Goal: Information Seeking & Learning: Check status

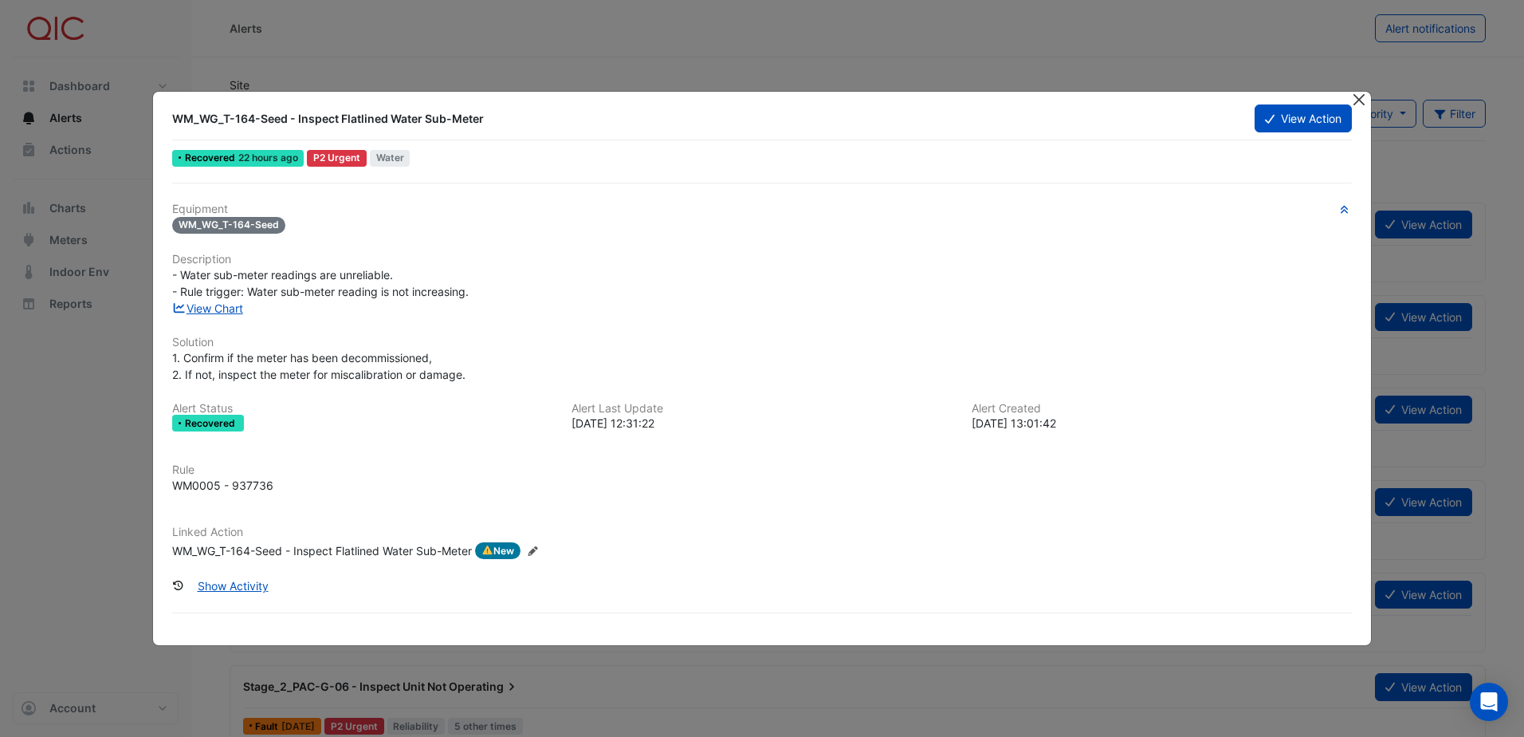
click at [1359, 100] on button "Close" at bounding box center [1359, 100] width 17 height 17
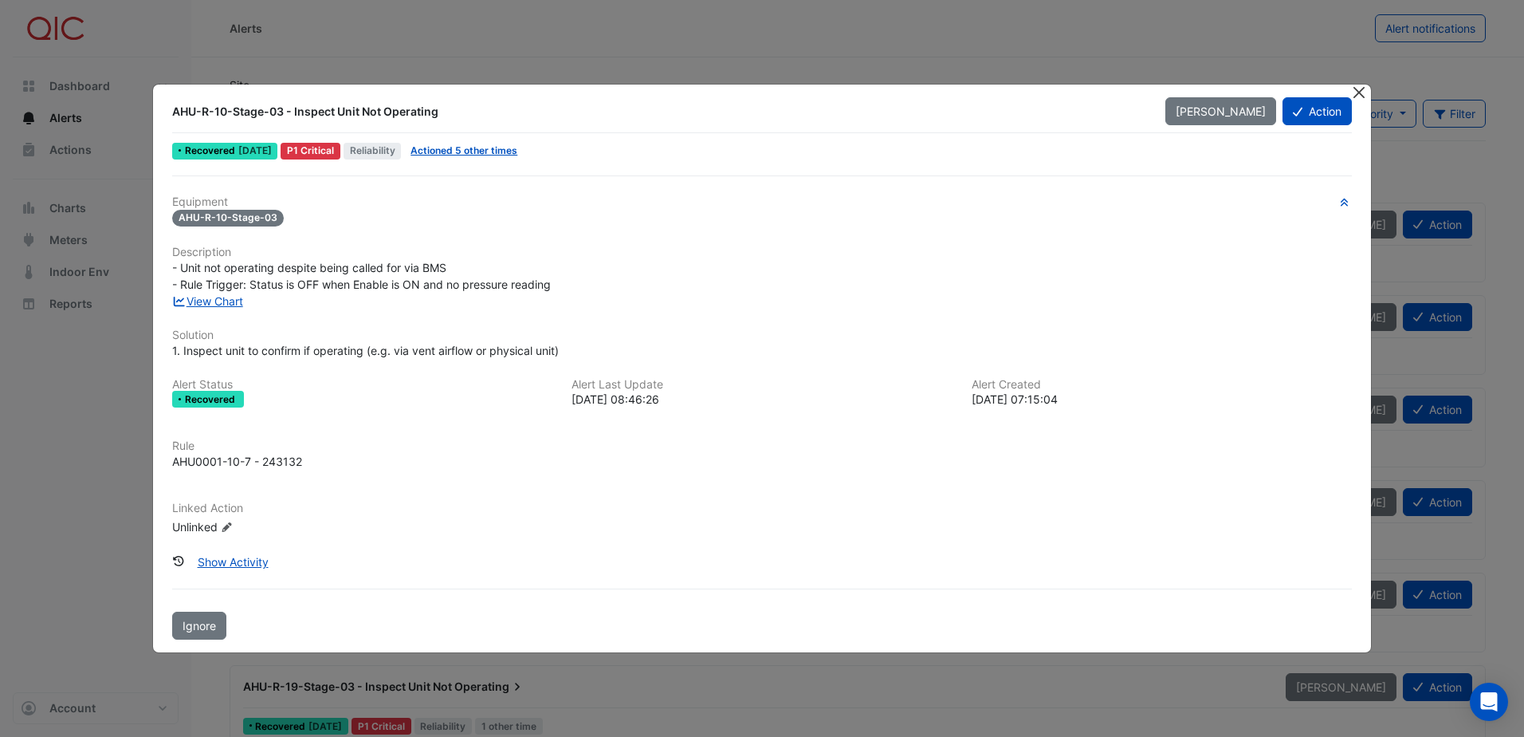
click at [1364, 92] on button "Close" at bounding box center [1359, 93] width 17 height 17
drag, startPoint x: 1359, startPoint y: 88, endPoint x: 1337, endPoint y: 89, distance: 22.3
click at [1359, 88] on button "Close" at bounding box center [1359, 93] width 17 height 17
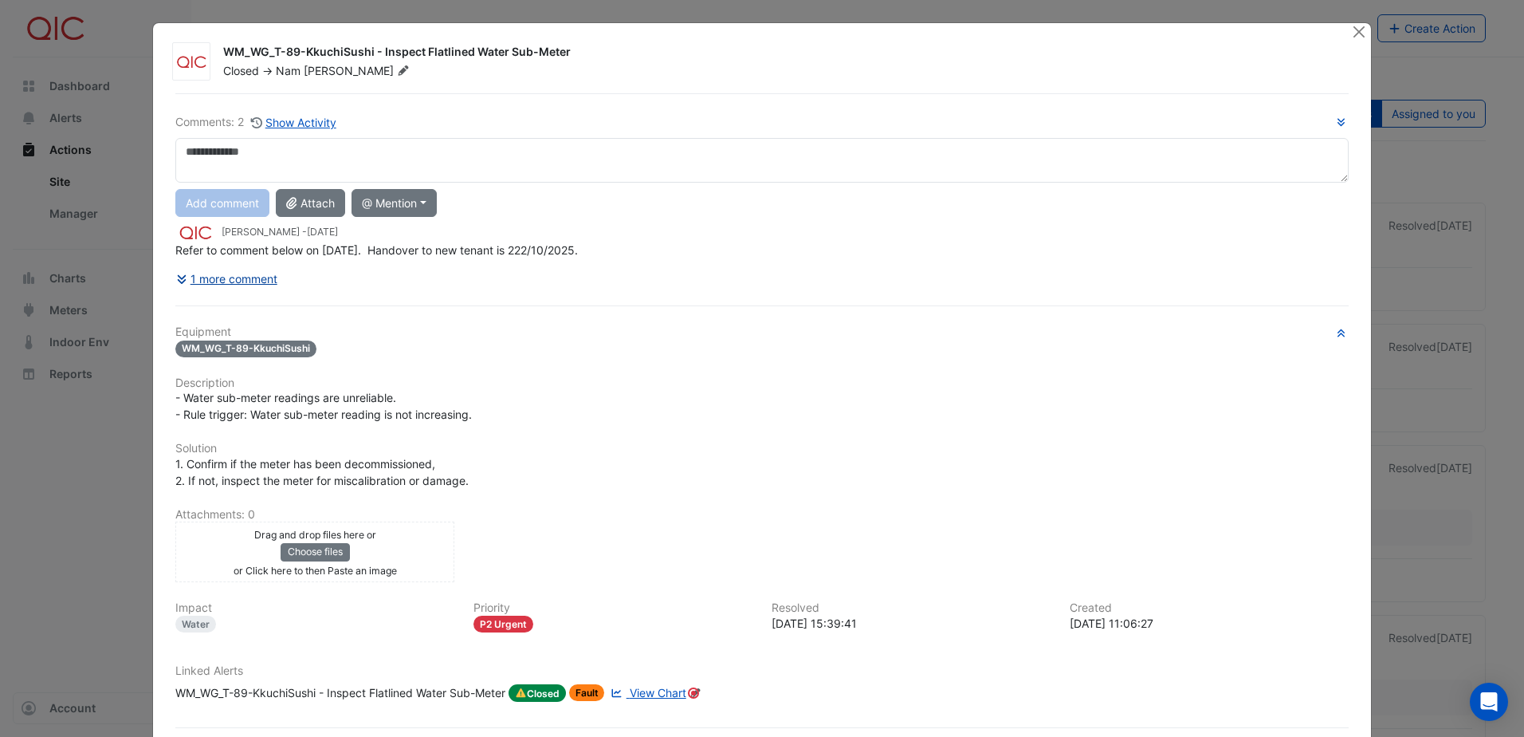
click at [208, 277] on button "1 more comment" at bounding box center [226, 279] width 103 height 28
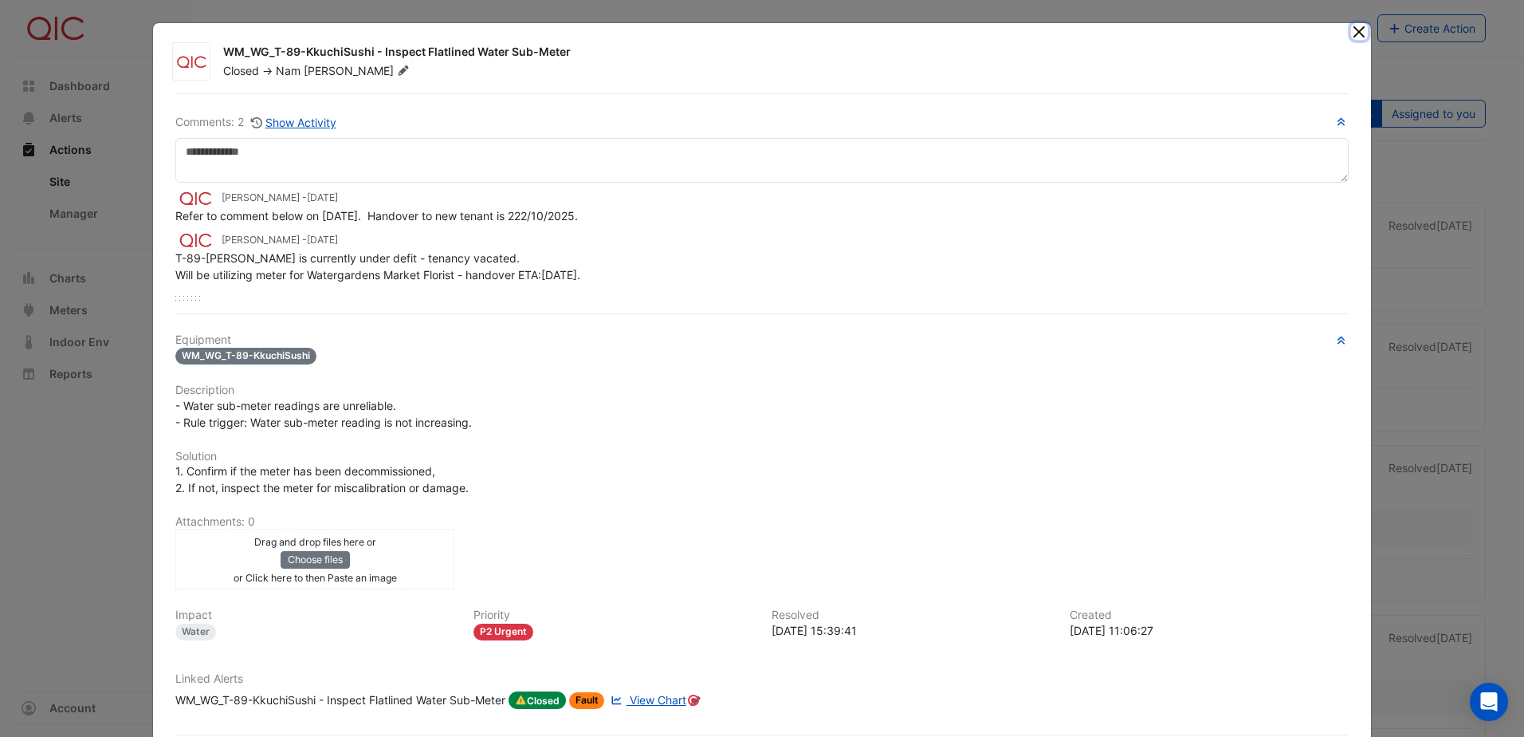
click at [1351, 37] on button "Close" at bounding box center [1359, 31] width 17 height 17
